Goal: Task Accomplishment & Management: Manage account settings

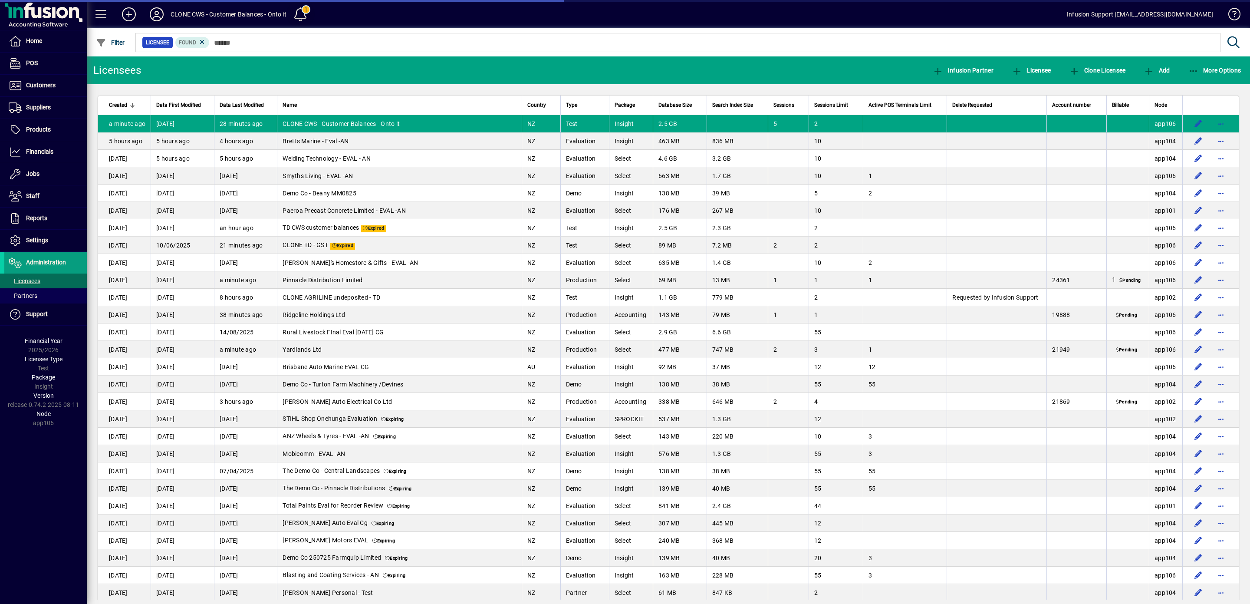
click at [287, 13] on span at bounding box center [300, 14] width 28 height 28
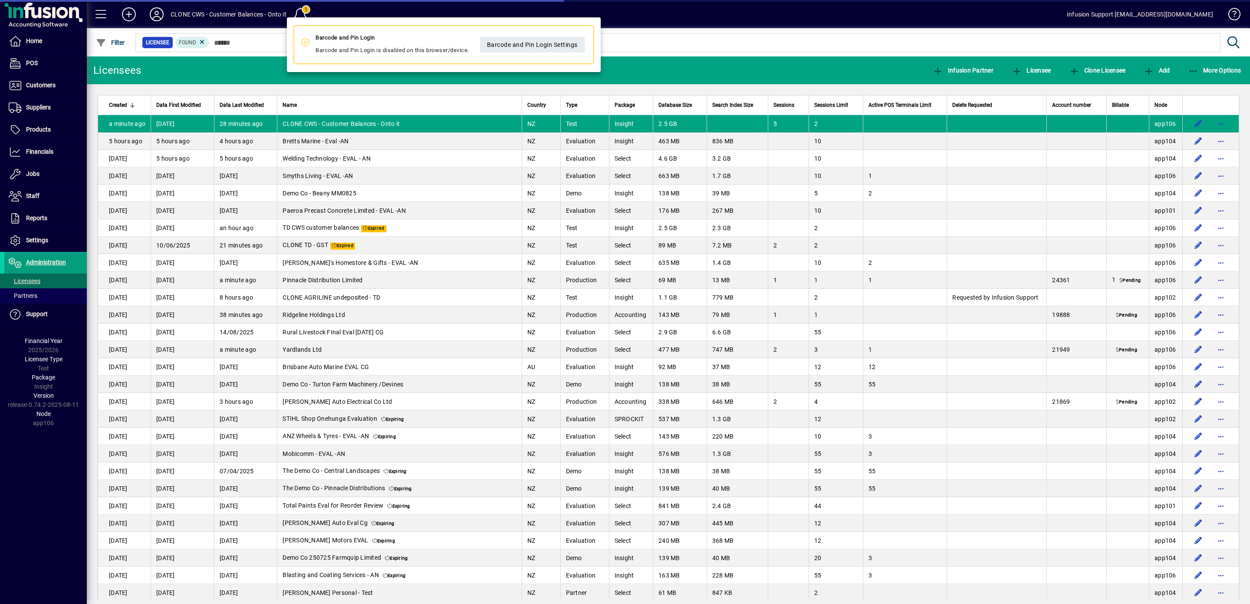
click at [1187, 123] on div at bounding box center [625, 302] width 1250 height 604
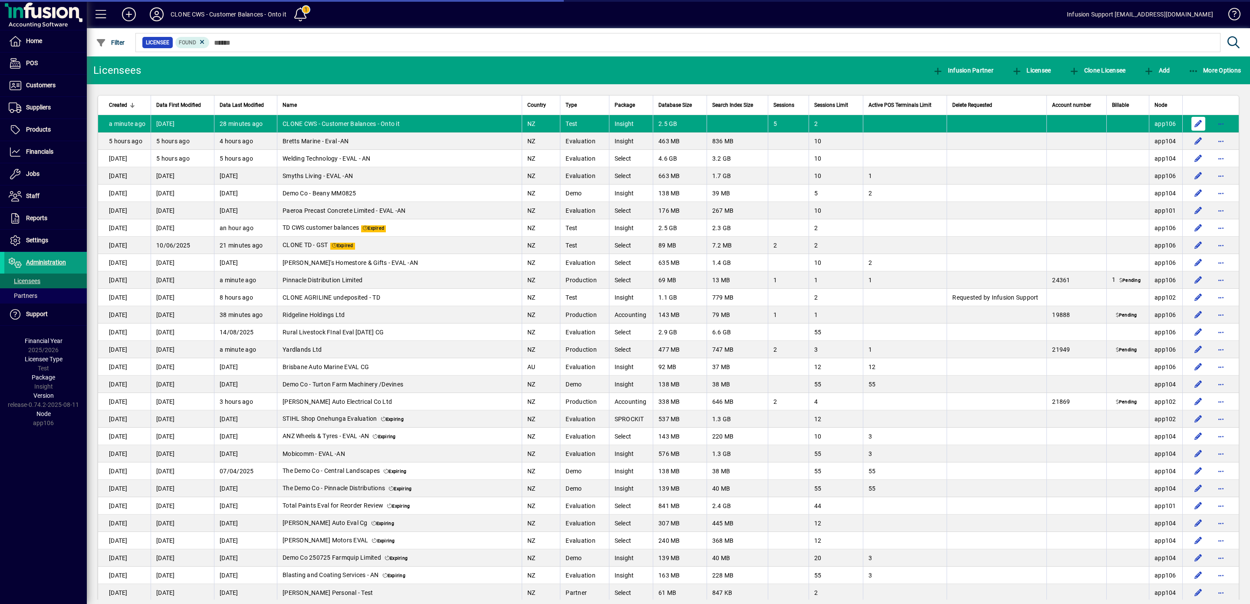
click at [1188, 125] on span "button" at bounding box center [1198, 123] width 21 height 21
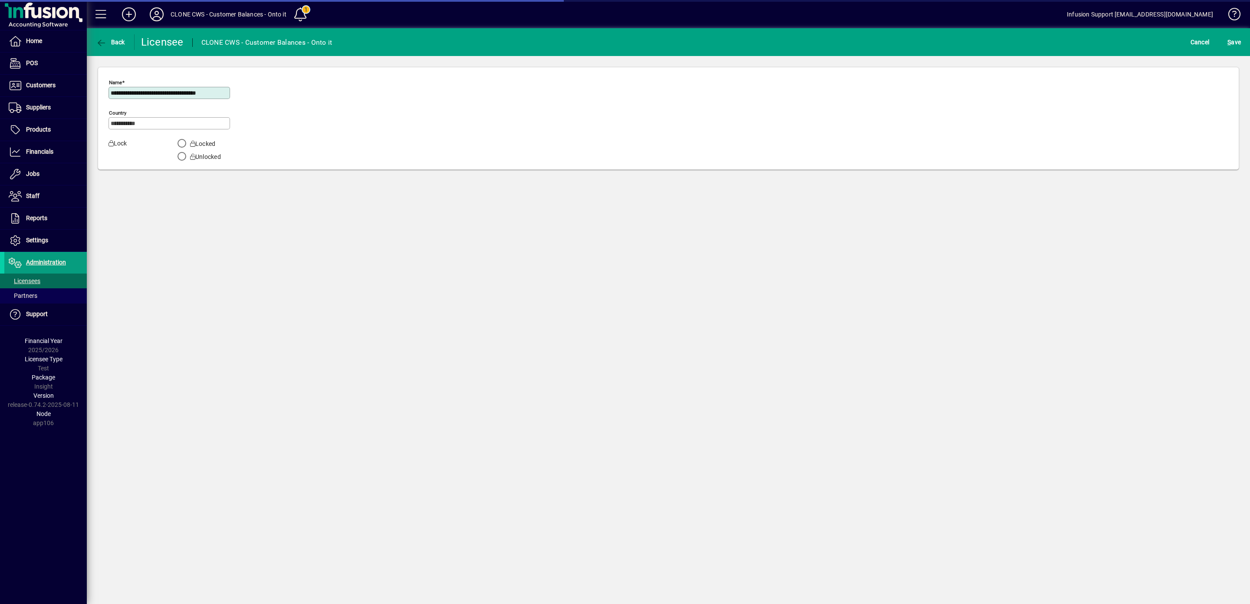
click at [111, 92] on div "**********" at bounding box center [169, 93] width 122 height 12
click at [117, 94] on input "**********" at bounding box center [170, 92] width 119 height 7
click at [41, 240] on span "Settings" at bounding box center [37, 239] width 22 height 7
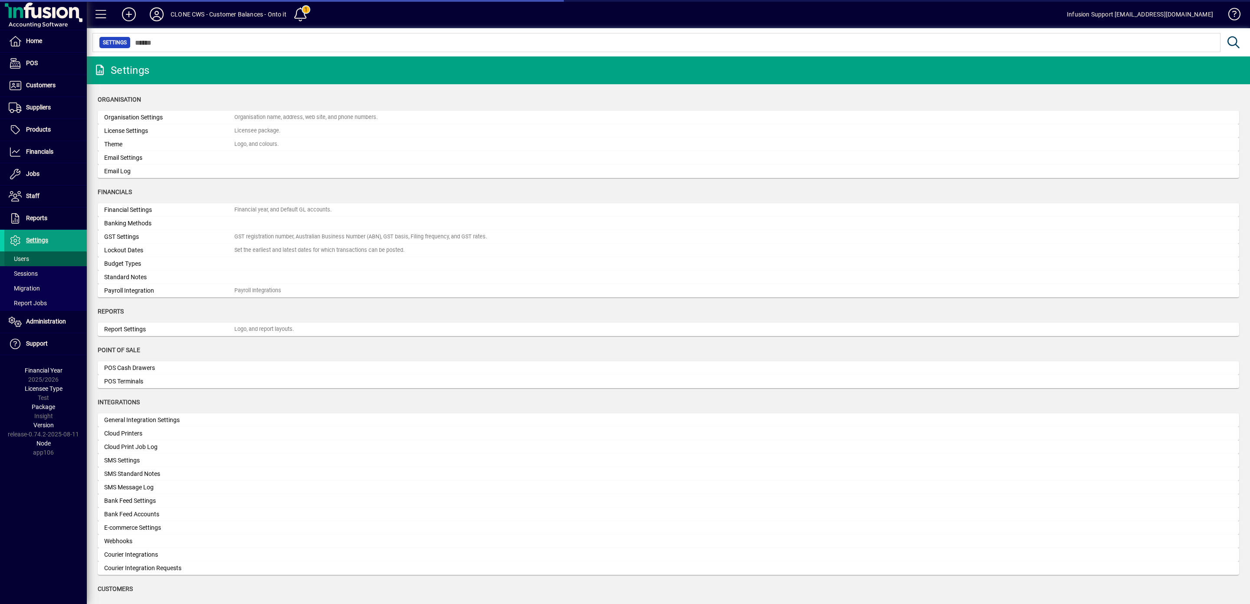
click at [23, 262] on span "Users" at bounding box center [19, 258] width 20 height 7
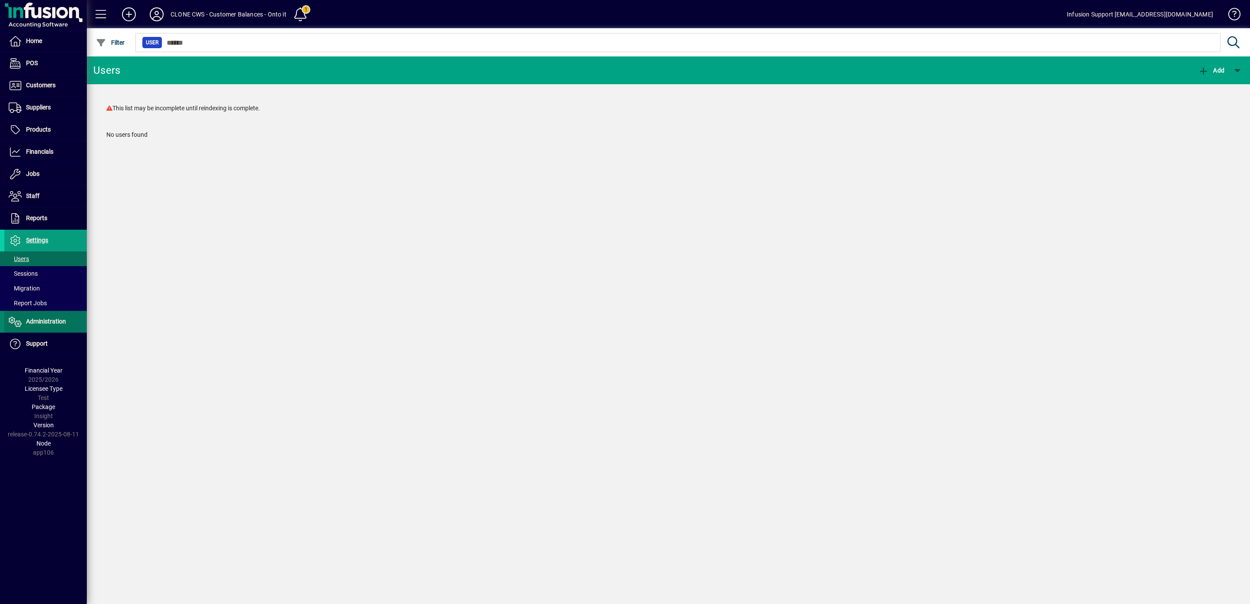
click at [46, 323] on span "Administration" at bounding box center [46, 321] width 40 height 7
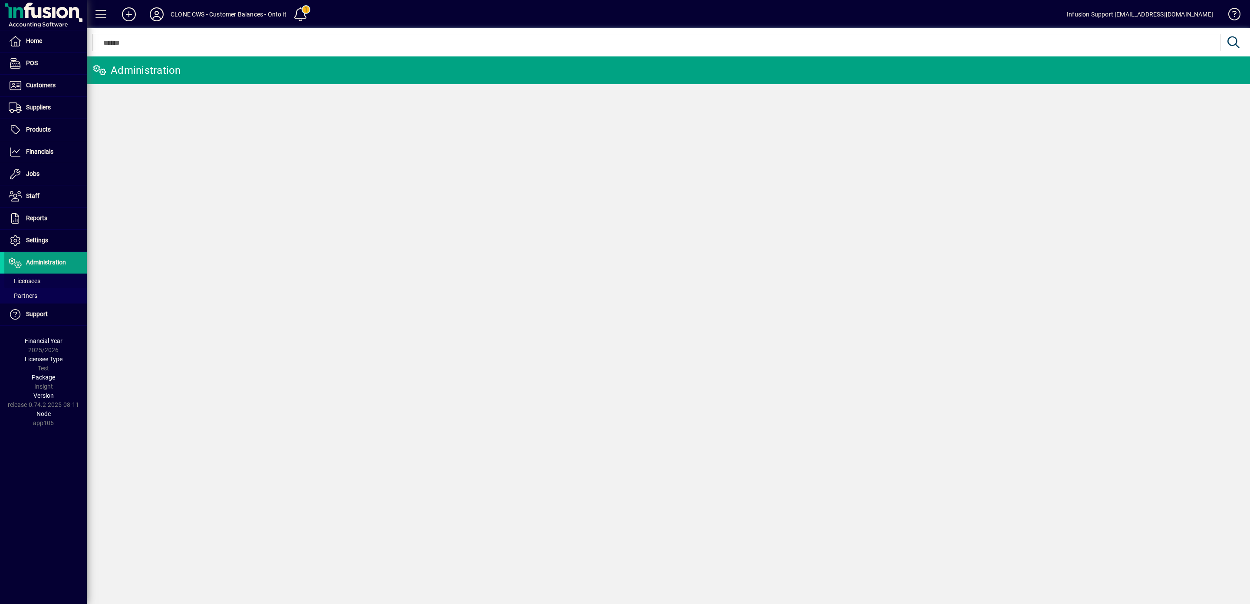
drag, startPoint x: 31, startPoint y: 282, endPoint x: 89, endPoint y: 250, distance: 66.4
click at [33, 280] on span "Licensees" at bounding box center [25, 280] width 32 height 7
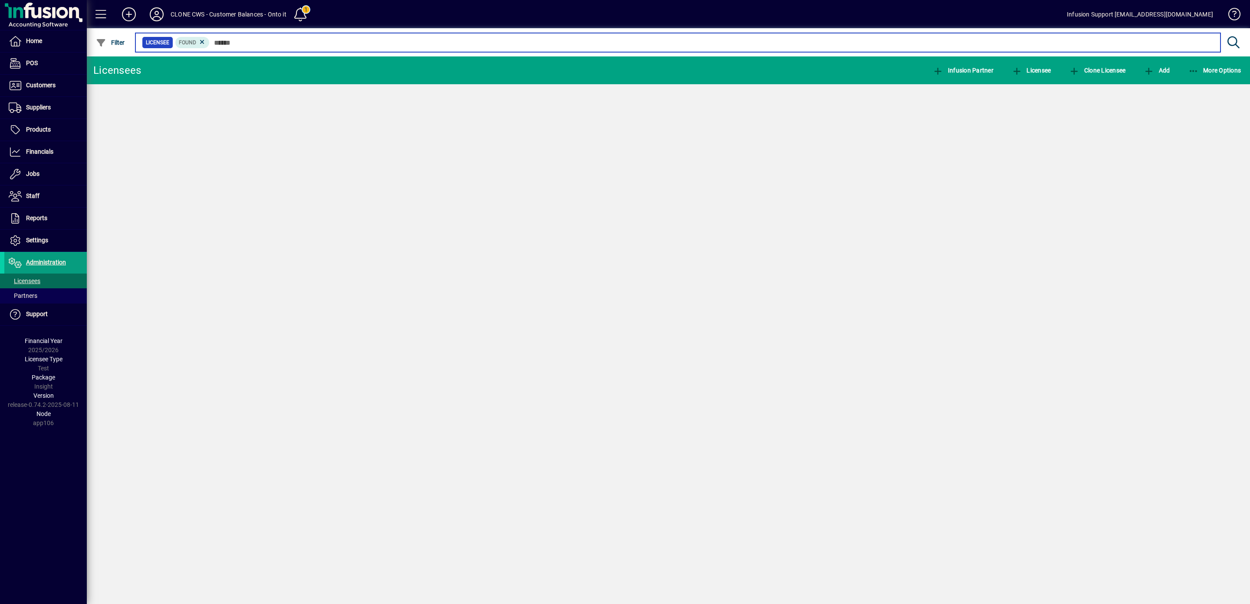
click at [260, 43] on input "text" at bounding box center [712, 42] width 1004 height 12
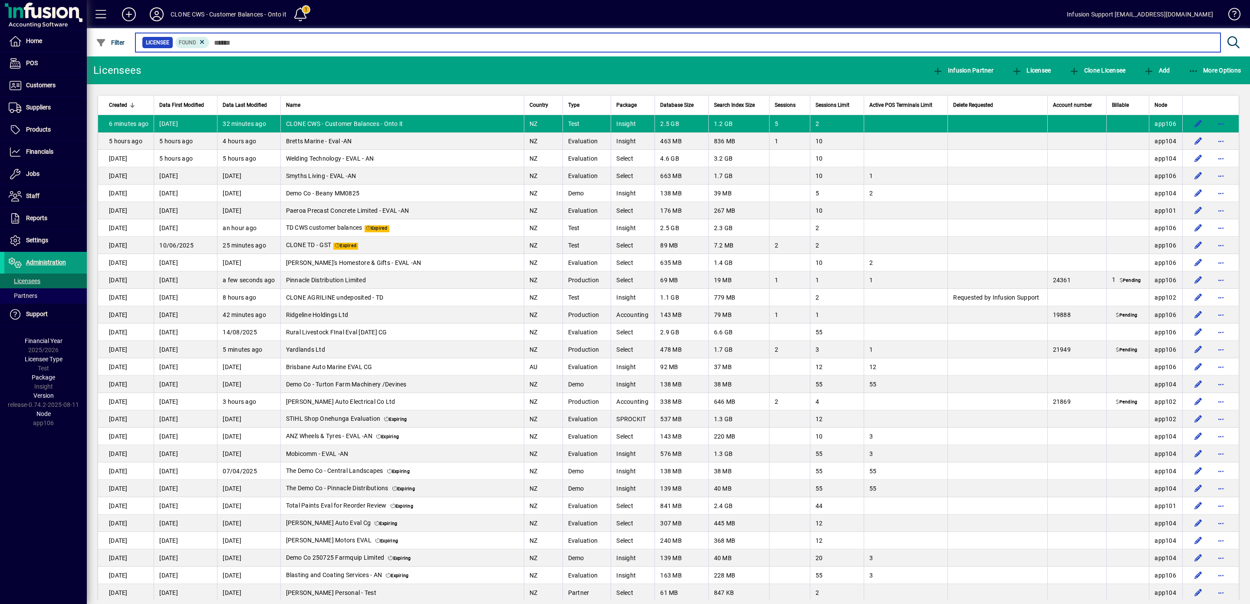
click at [260, 43] on input "text" at bounding box center [712, 42] width 1004 height 12
type input "*"
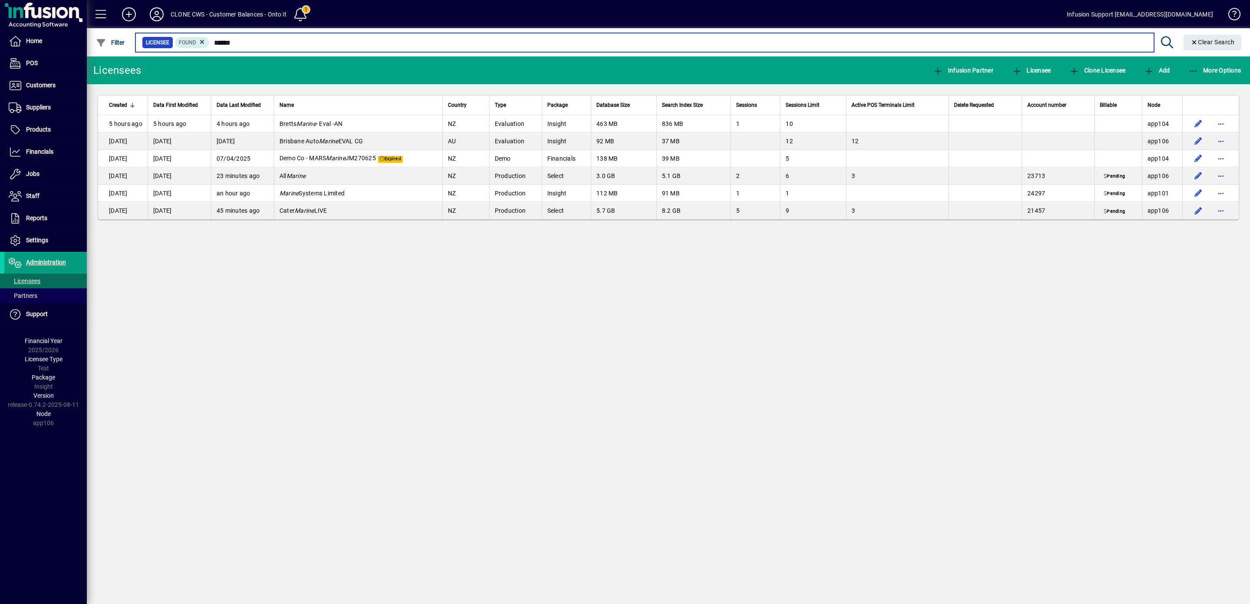
type input "******"
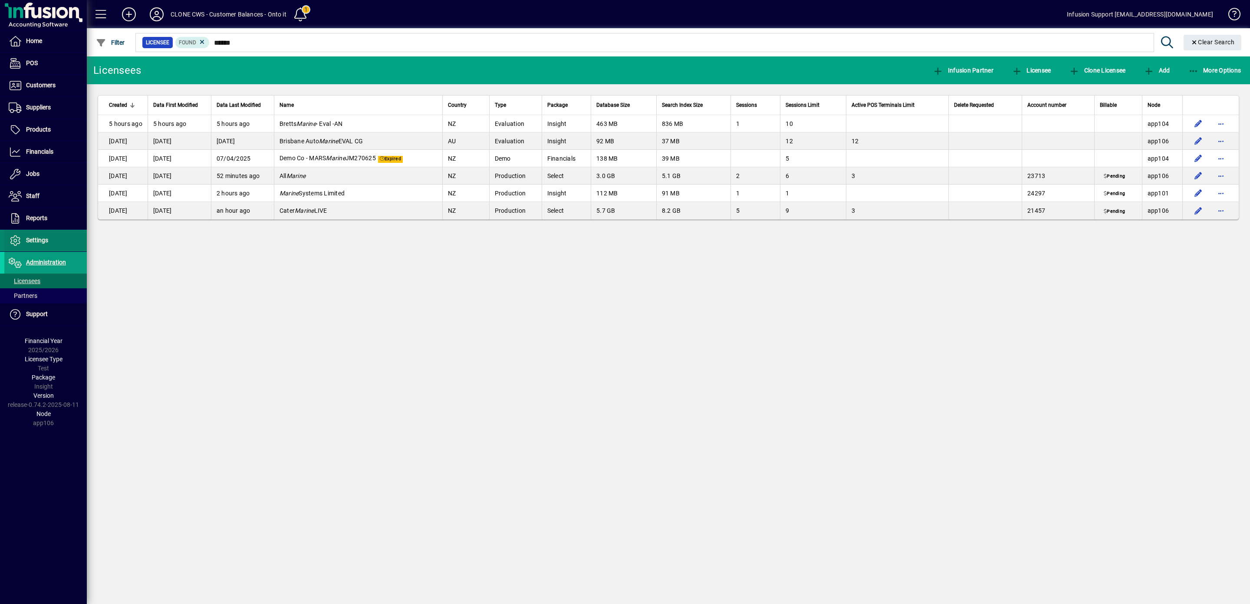
click at [33, 243] on span "Settings" at bounding box center [37, 239] width 22 height 7
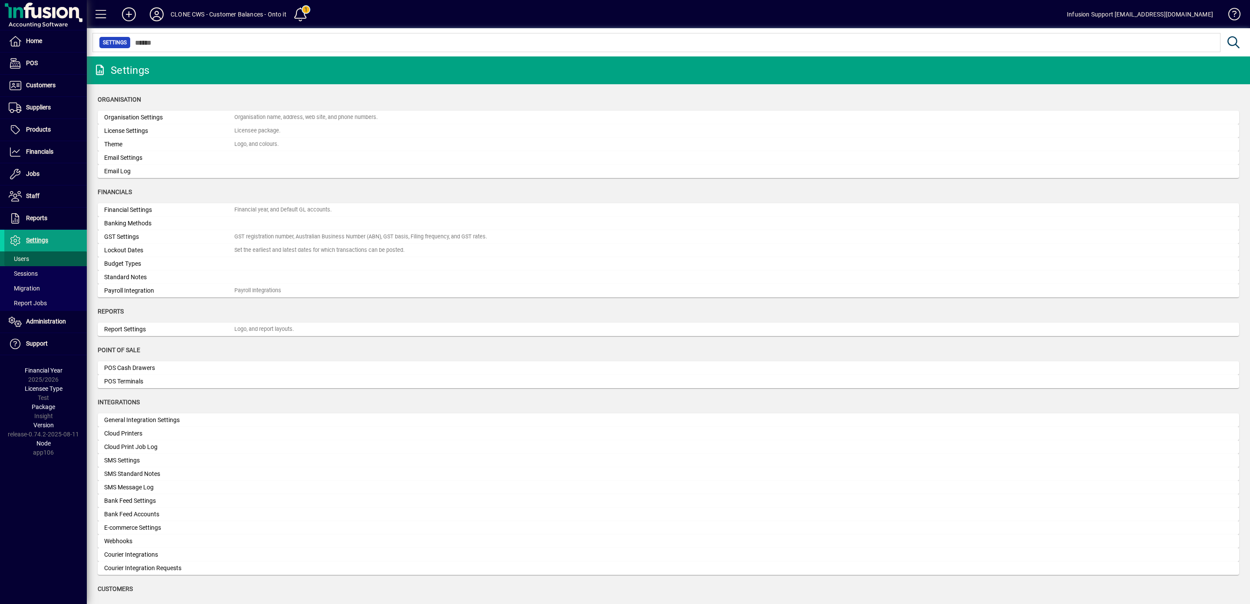
click at [23, 261] on span "Users" at bounding box center [19, 258] width 20 height 7
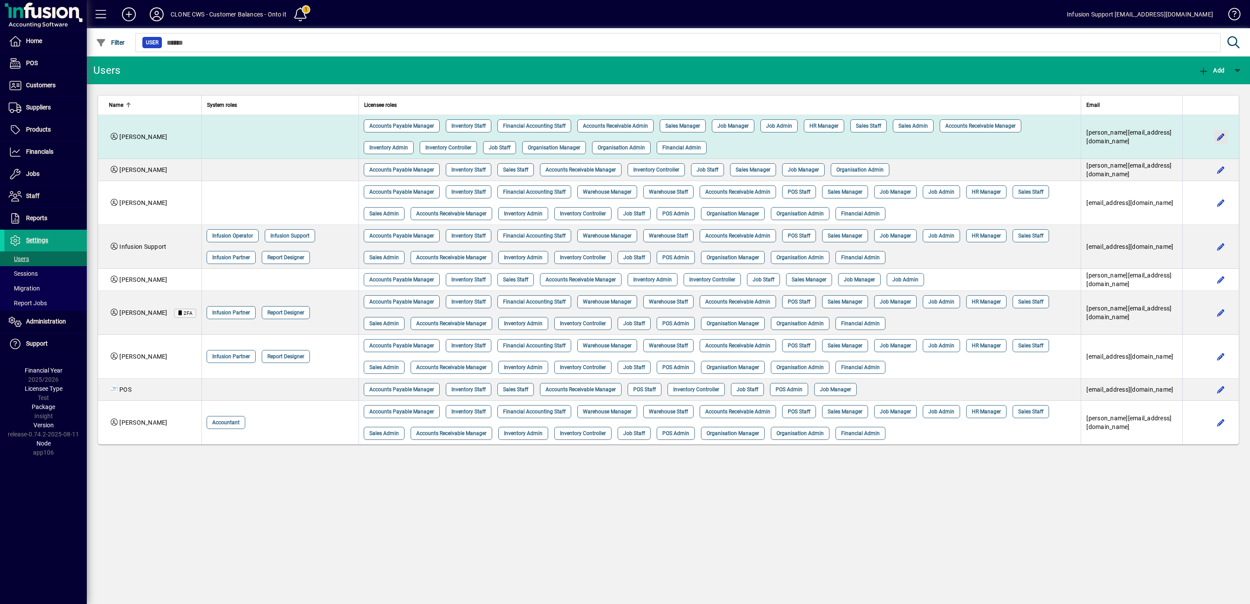
click at [1221, 126] on span "button" at bounding box center [1220, 136] width 21 height 21
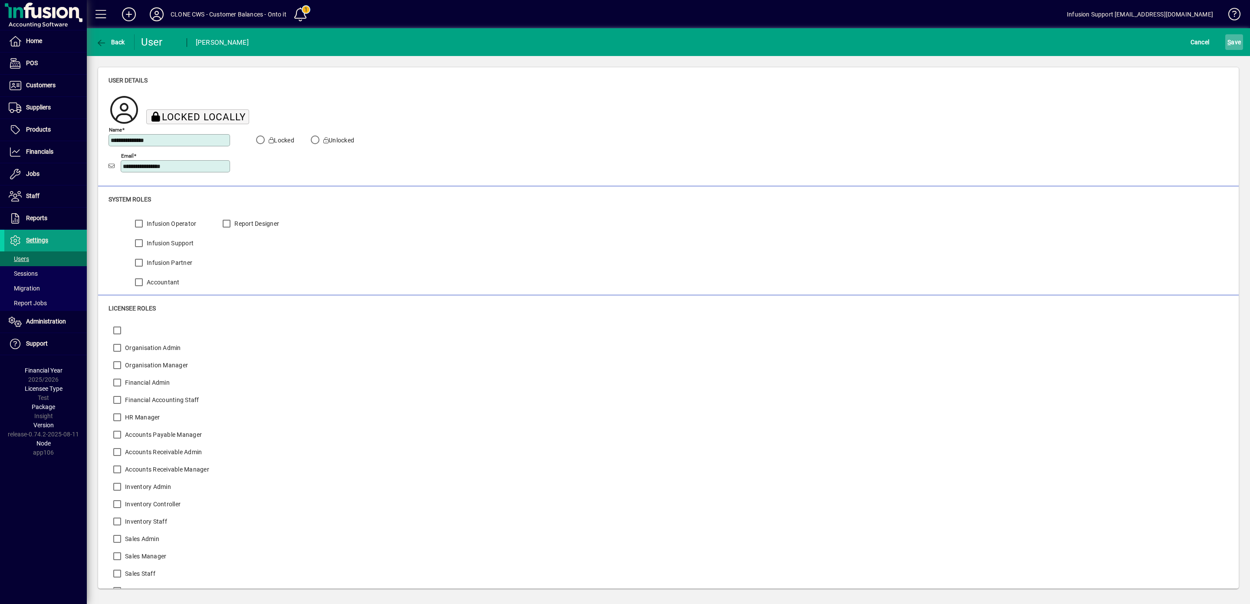
click at [1227, 40] on span "S" at bounding box center [1228, 42] width 3 height 7
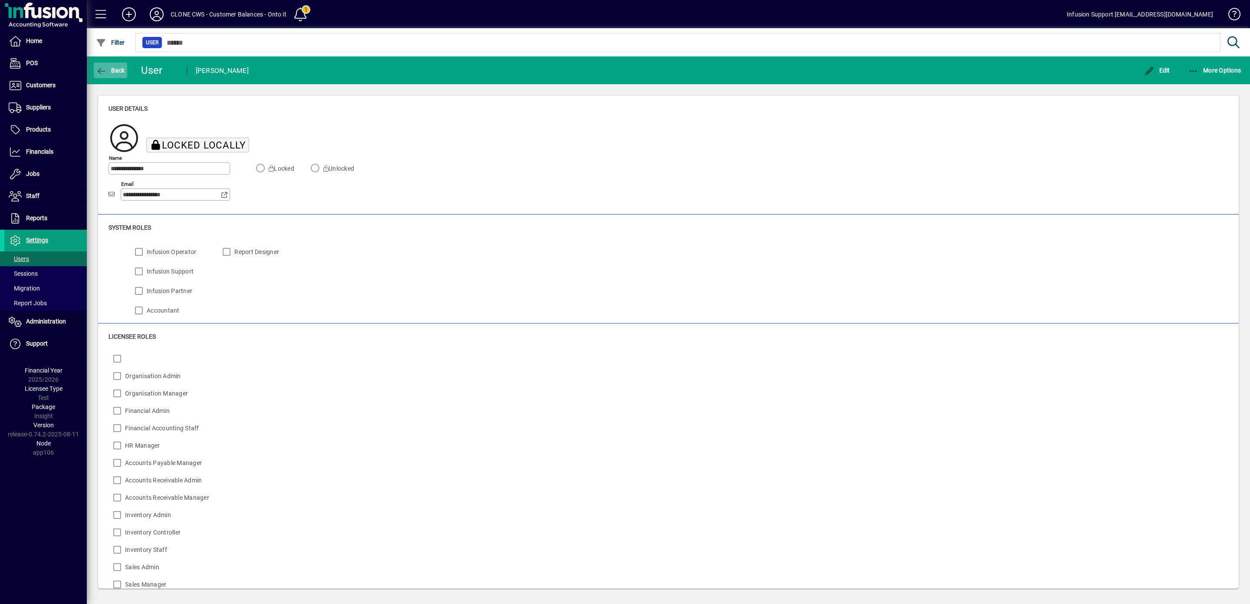
click at [99, 65] on span "button" at bounding box center [110, 70] width 33 height 21
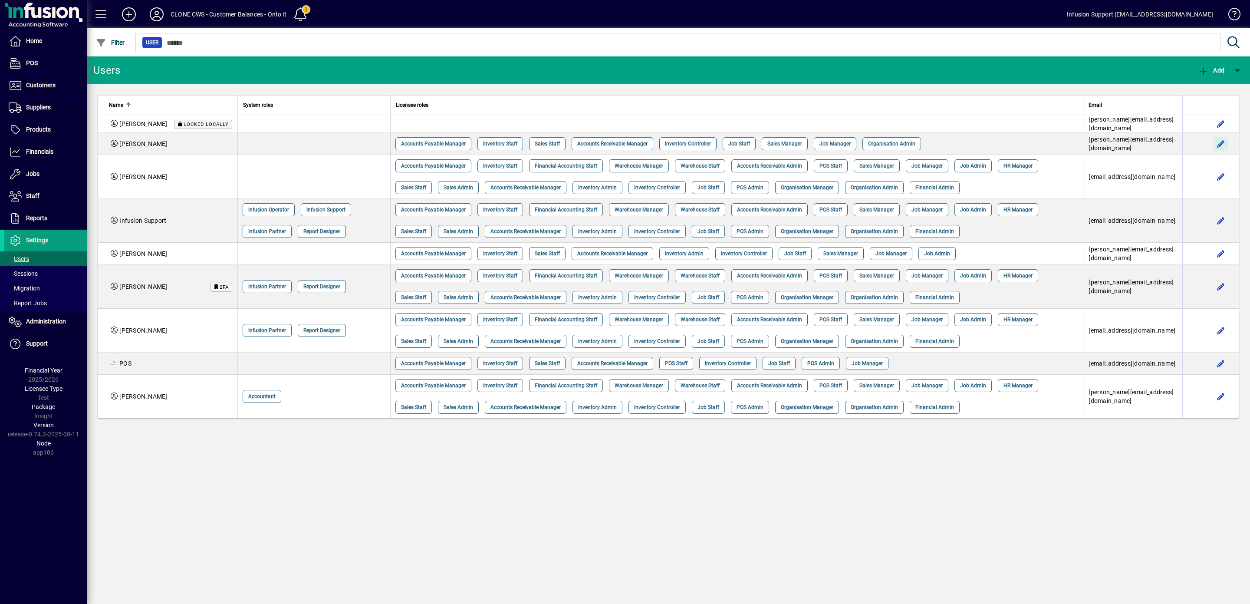
drag, startPoint x: 1222, startPoint y: 141, endPoint x: 303, endPoint y: 145, distance: 919.5
click at [1223, 140] on span "button" at bounding box center [1220, 143] width 21 height 21
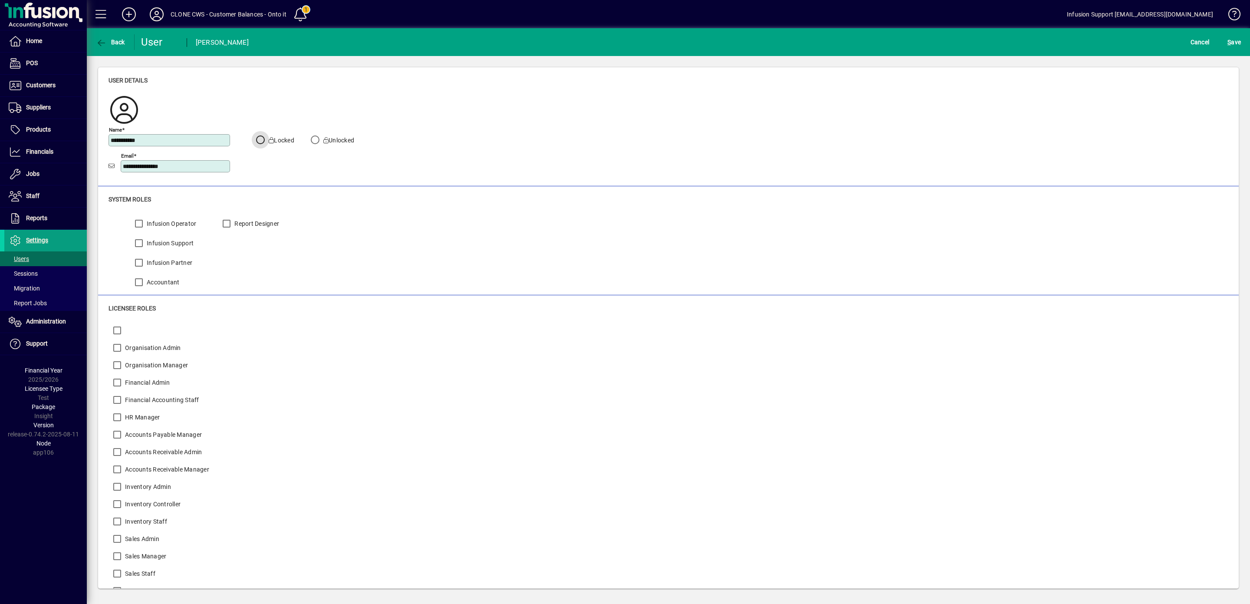
click at [259, 135] on div at bounding box center [259, 141] width 15 height 13
drag, startPoint x: 1227, startPoint y: 39, endPoint x: 1163, endPoint y: 47, distance: 64.3
click at [1227, 37] on span "S ave" at bounding box center [1233, 42] width 13 height 14
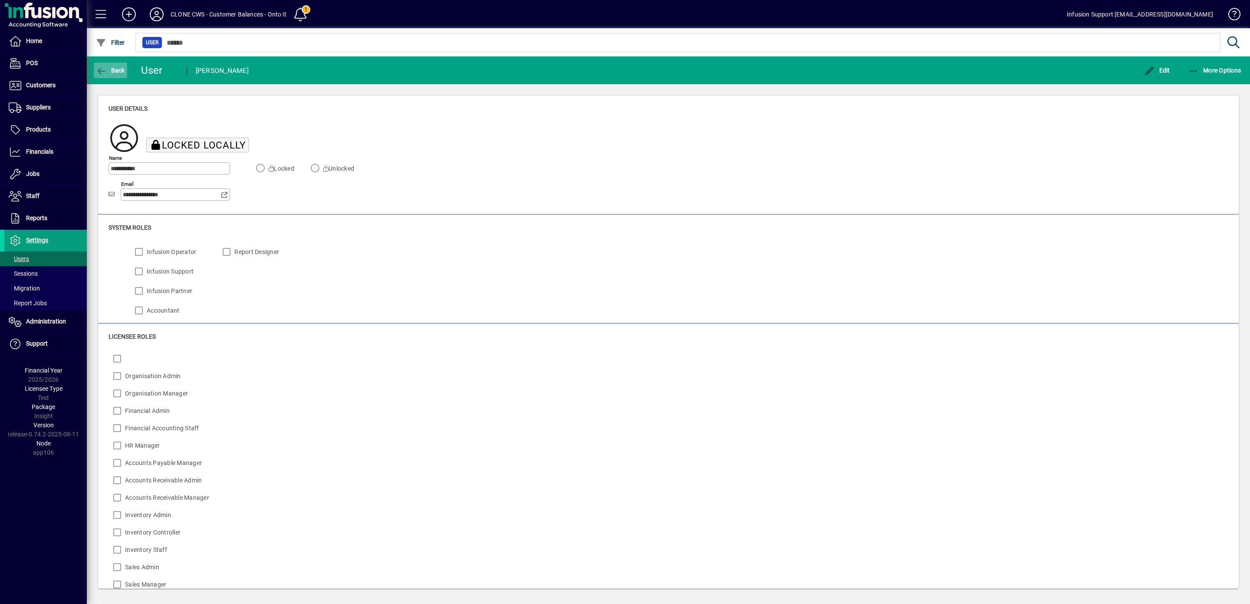
click at [101, 70] on icon "button" at bounding box center [101, 71] width 11 height 9
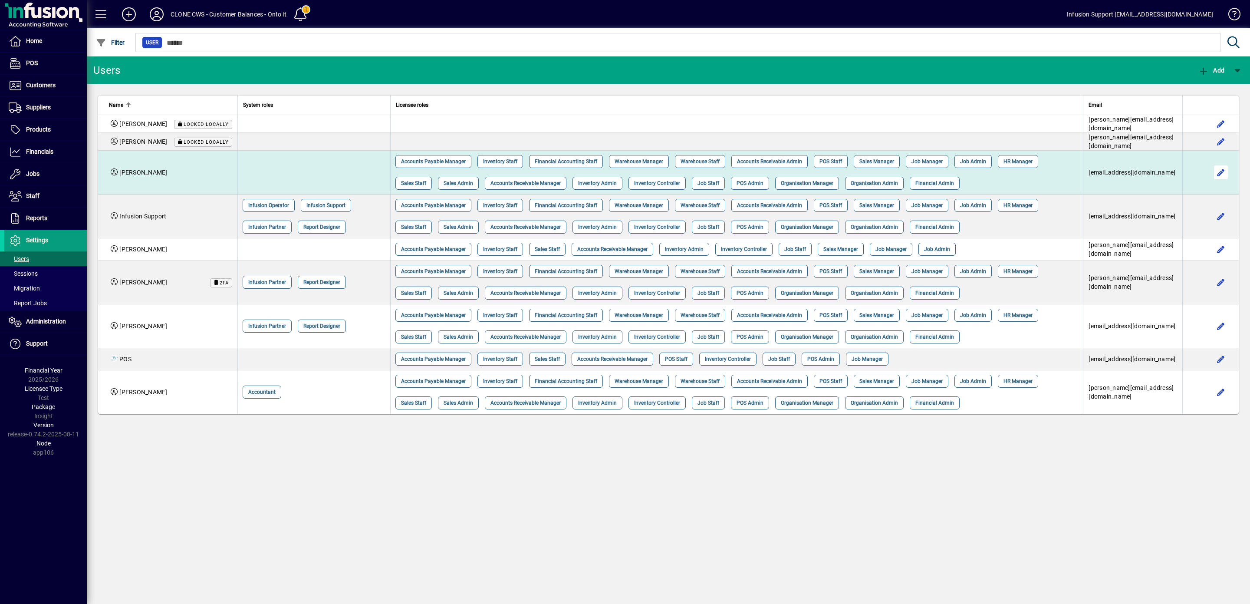
click at [1219, 162] on span "button" at bounding box center [1220, 172] width 21 height 21
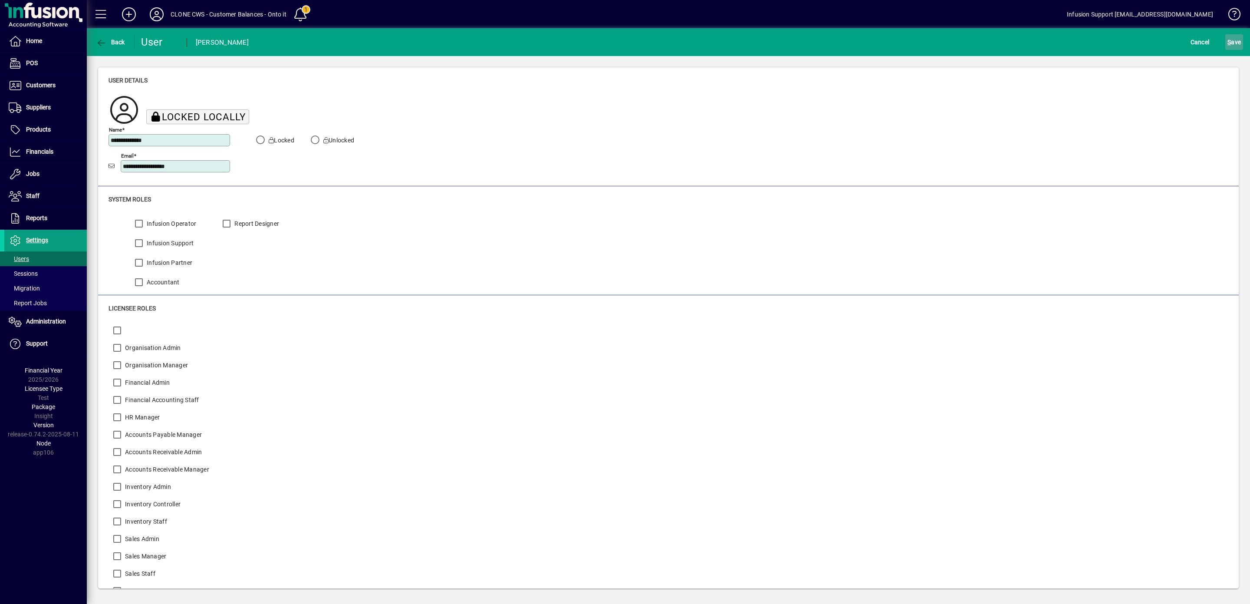
click at [1227, 42] on span "S ave" at bounding box center [1233, 42] width 13 height 14
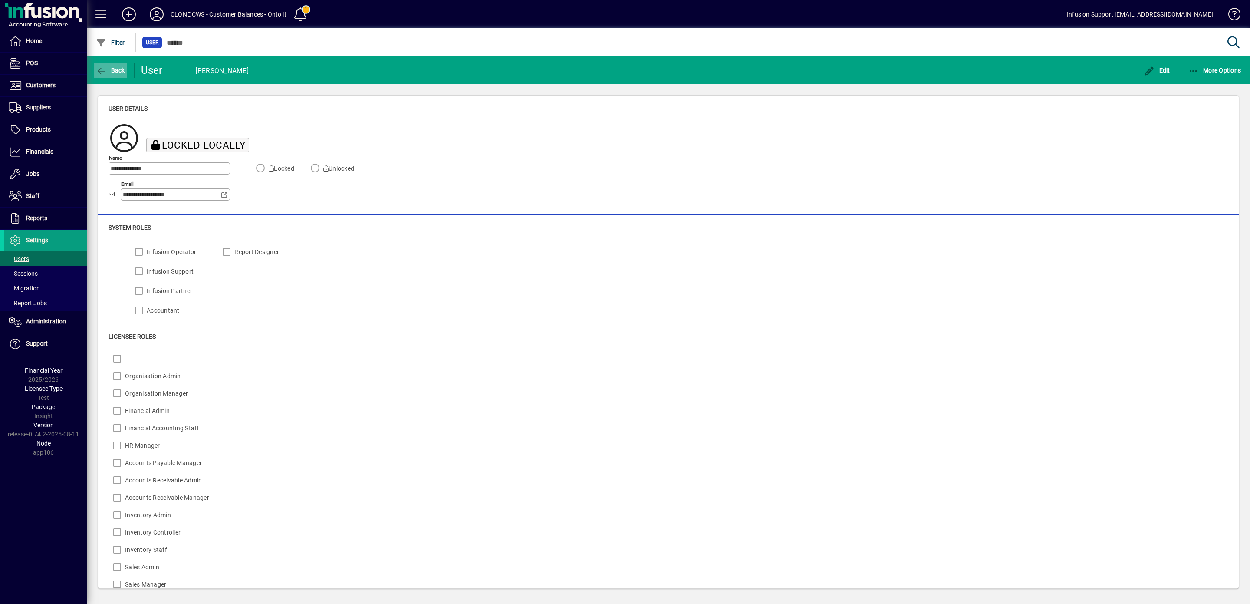
click at [102, 69] on icon "button" at bounding box center [101, 71] width 11 height 9
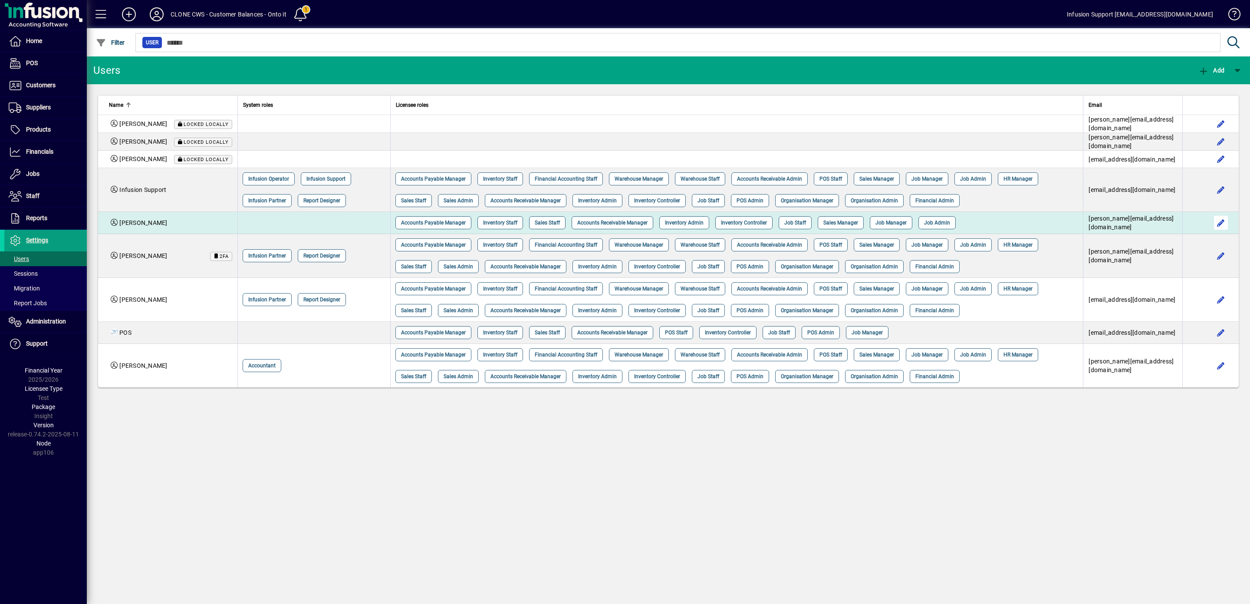
click at [1217, 220] on span "button" at bounding box center [1220, 222] width 21 height 21
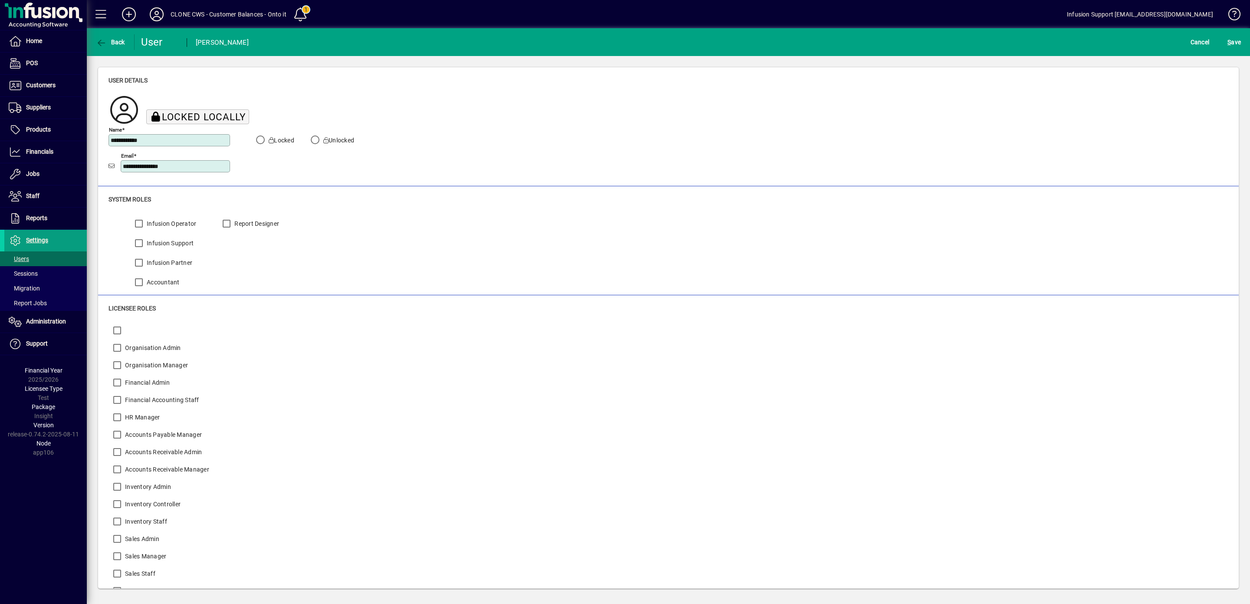
drag, startPoint x: 1223, startPoint y: 39, endPoint x: 421, endPoint y: 128, distance: 806.9
click at [1227, 39] on span "S ave" at bounding box center [1233, 42] width 13 height 14
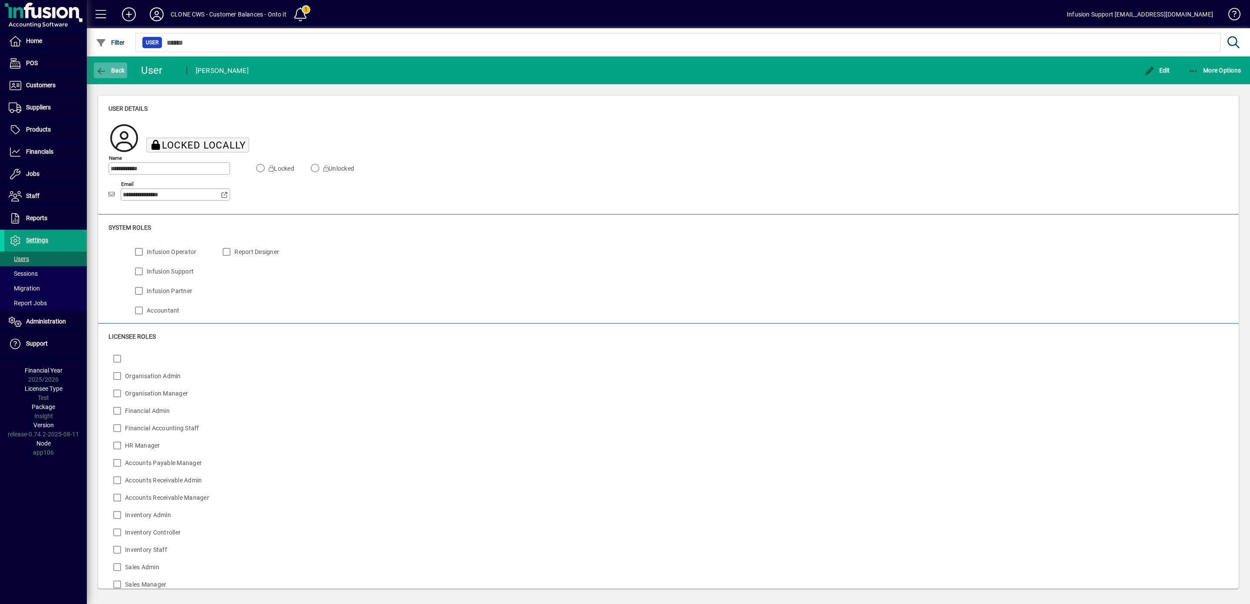
click at [102, 69] on icon "button" at bounding box center [101, 71] width 11 height 9
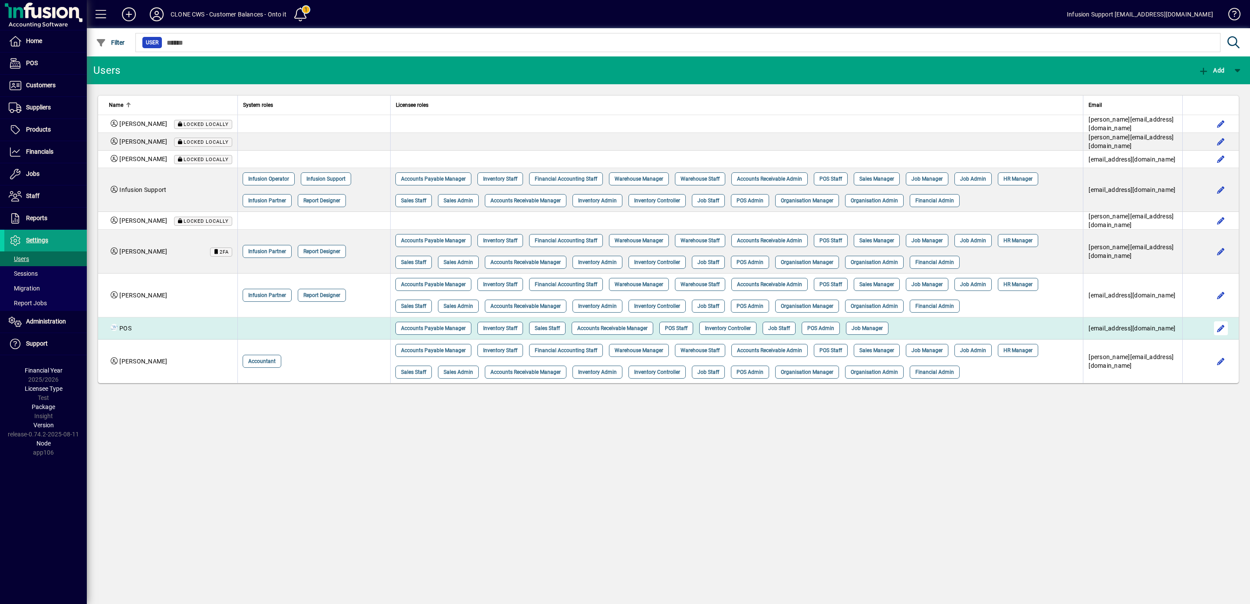
click at [1220, 331] on span "button" at bounding box center [1220, 328] width 21 height 21
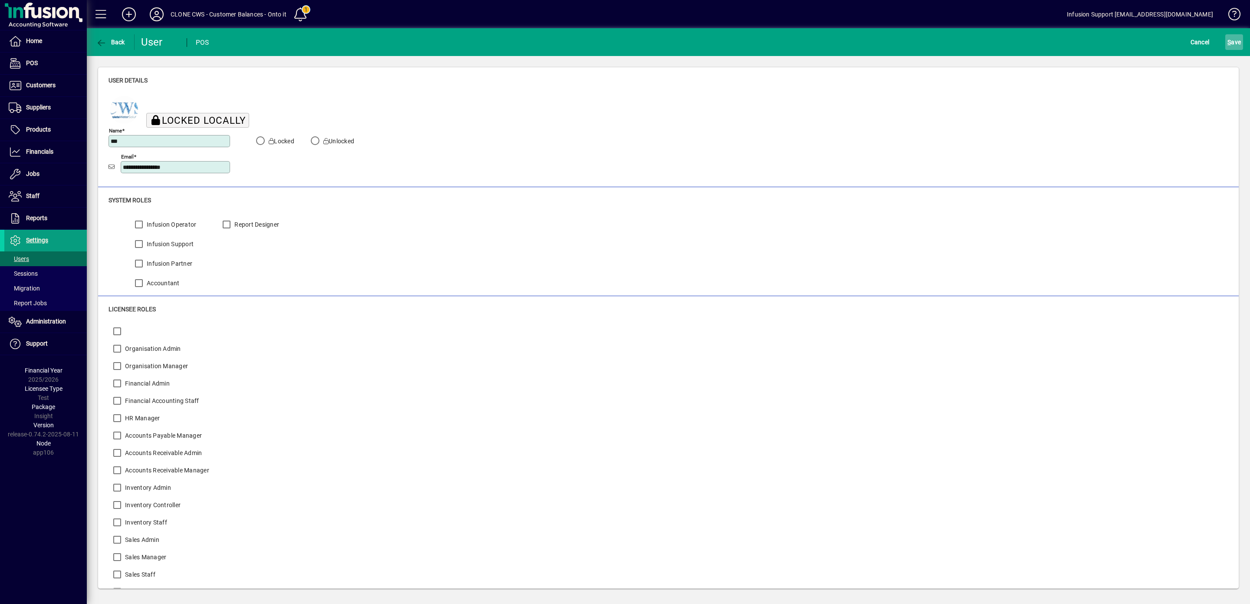
click at [1227, 40] on span "S ave" at bounding box center [1233, 42] width 13 height 14
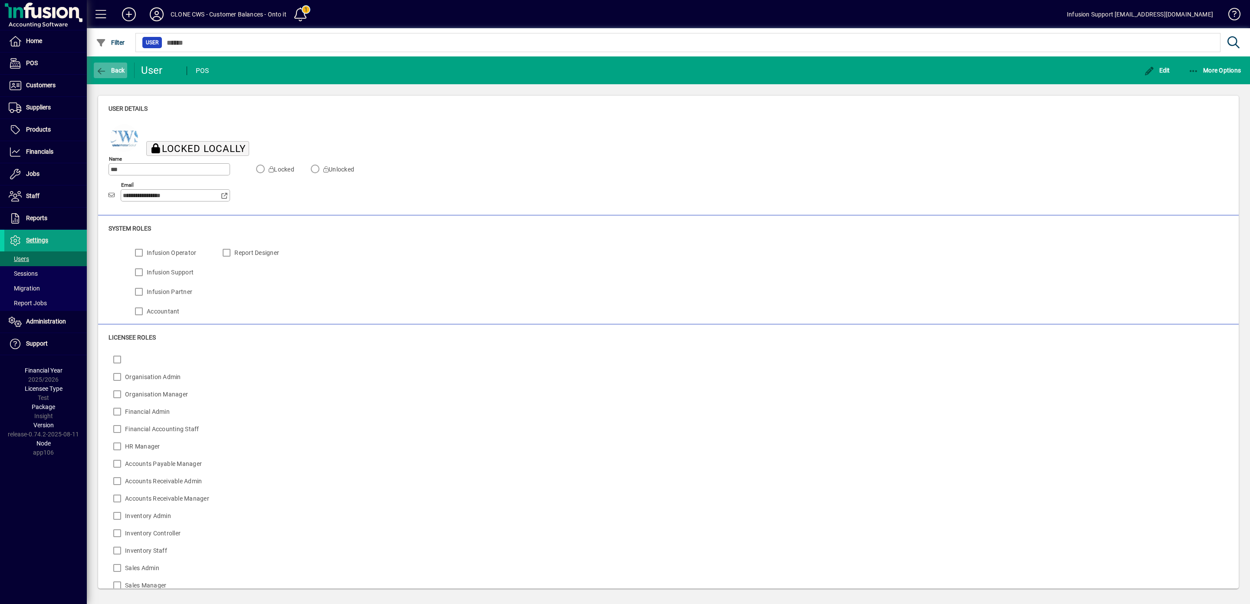
click at [99, 69] on icon "button" at bounding box center [101, 71] width 11 height 9
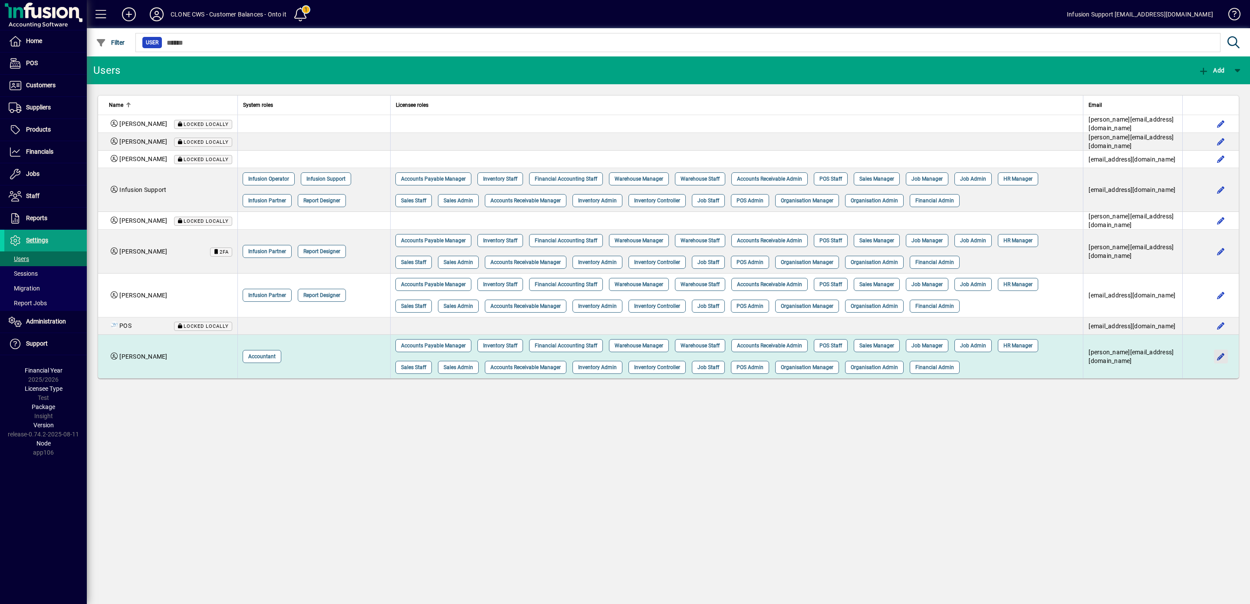
click at [1218, 350] on span "button" at bounding box center [1220, 356] width 21 height 21
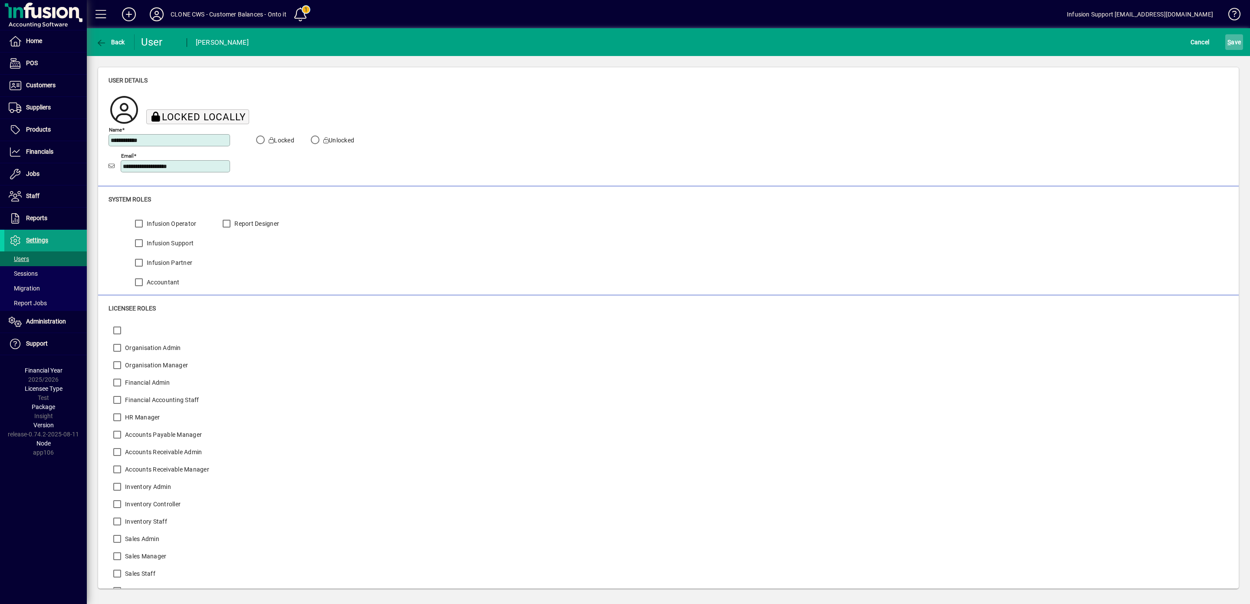
click at [1227, 38] on span "S ave" at bounding box center [1233, 42] width 13 height 14
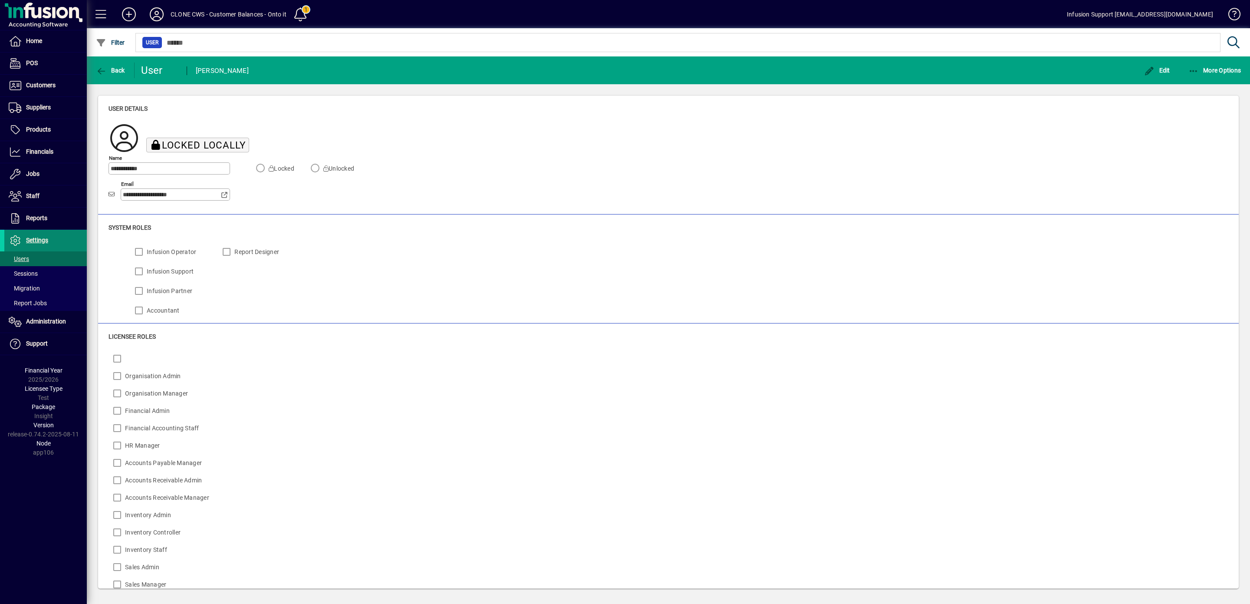
click at [36, 241] on span "Settings" at bounding box center [37, 239] width 22 height 7
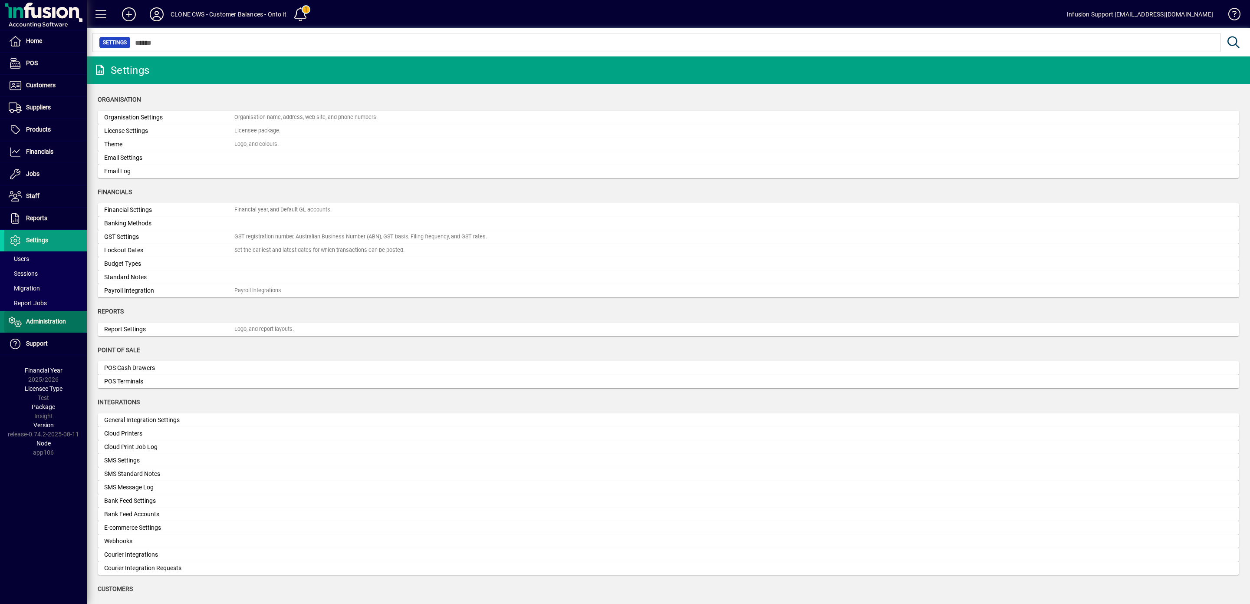
click at [36, 323] on span "Administration" at bounding box center [46, 321] width 40 height 7
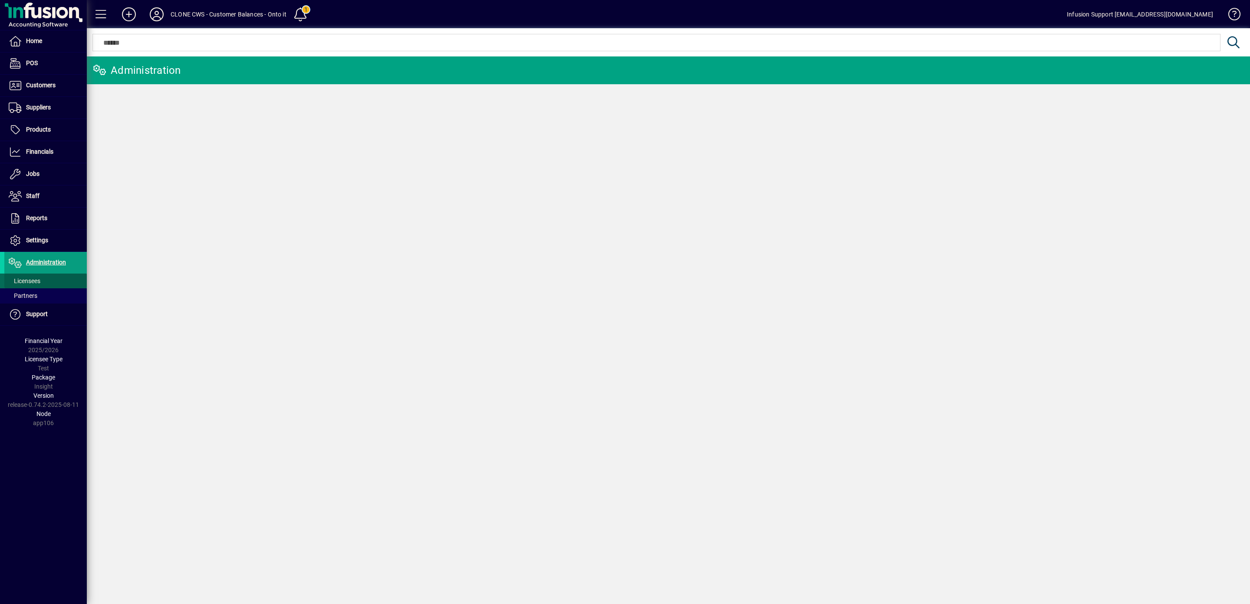
click at [32, 279] on span "Licensees" at bounding box center [22, 280] width 36 height 9
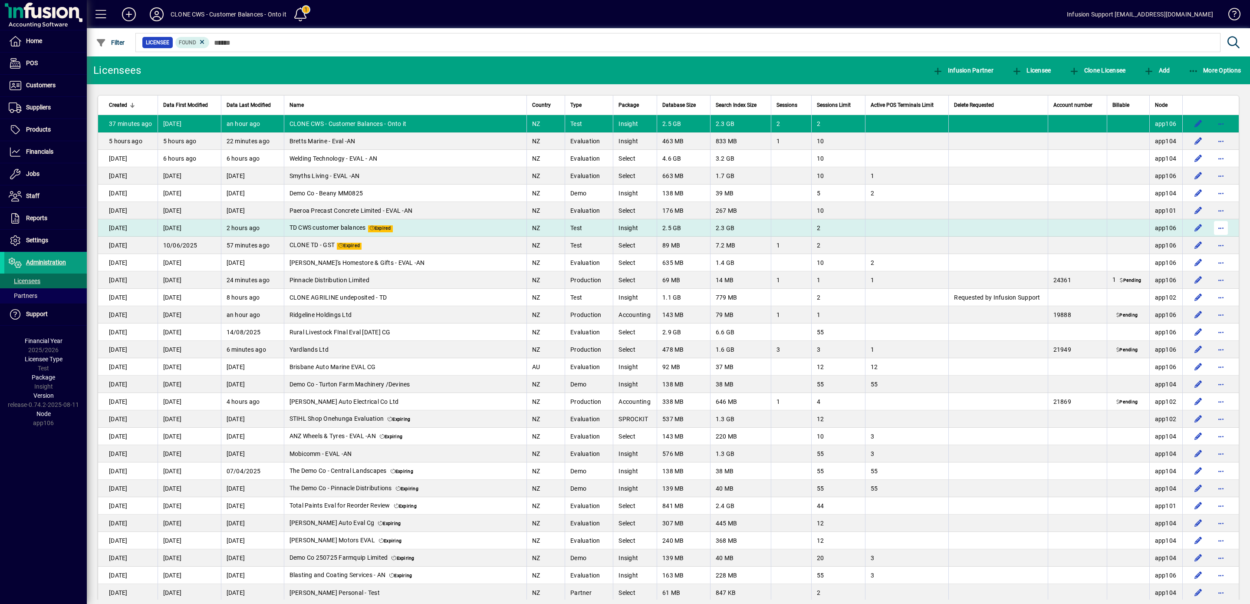
click at [1210, 233] on span "button" at bounding box center [1220, 227] width 21 height 21
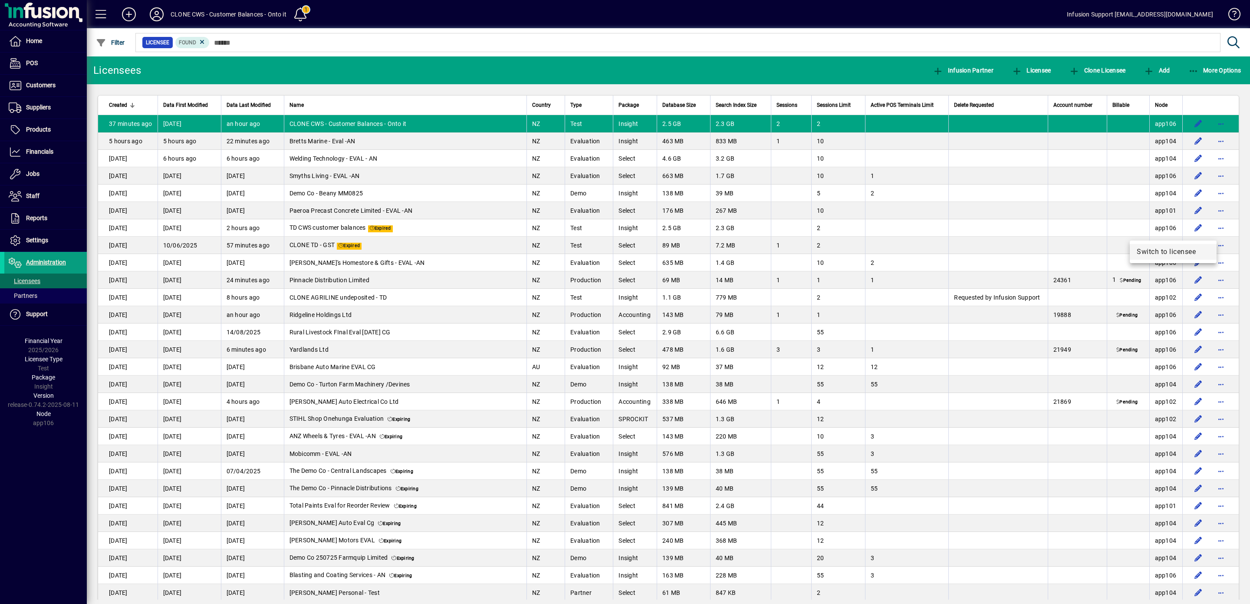
click at [1163, 252] on span "Switch to licensee" at bounding box center [1172, 251] width 73 height 10
